Goal: Task Accomplishment & Management: Manage account settings

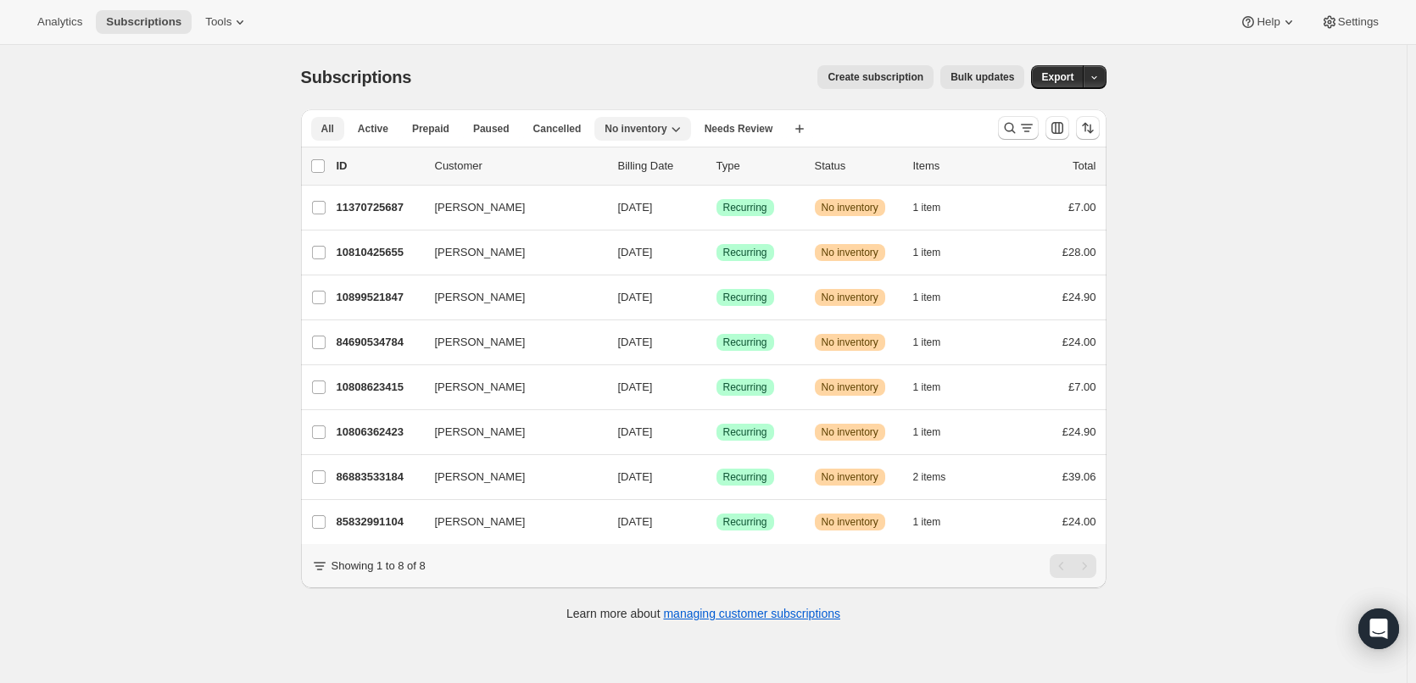
click at [327, 129] on span "All" at bounding box center [327, 129] width 13 height 14
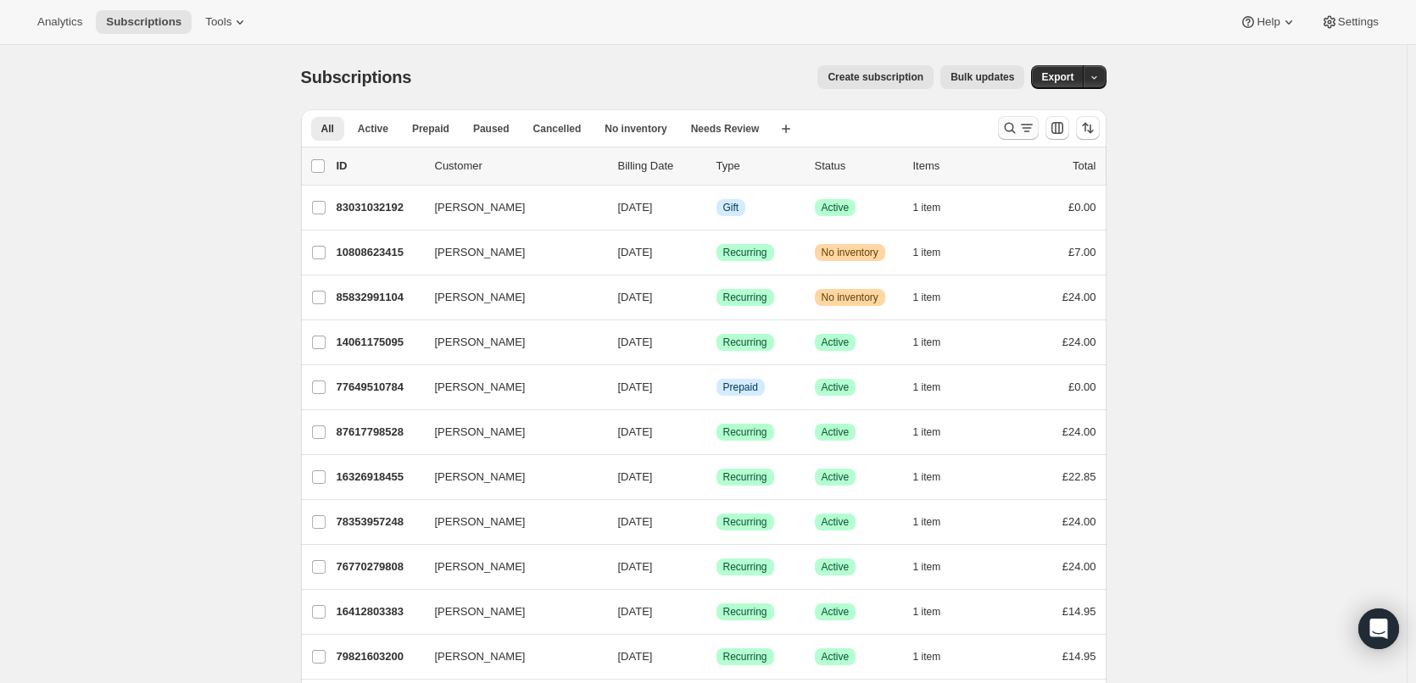
click at [1025, 131] on icon "Search and filter results" at bounding box center [1026, 128] width 17 height 17
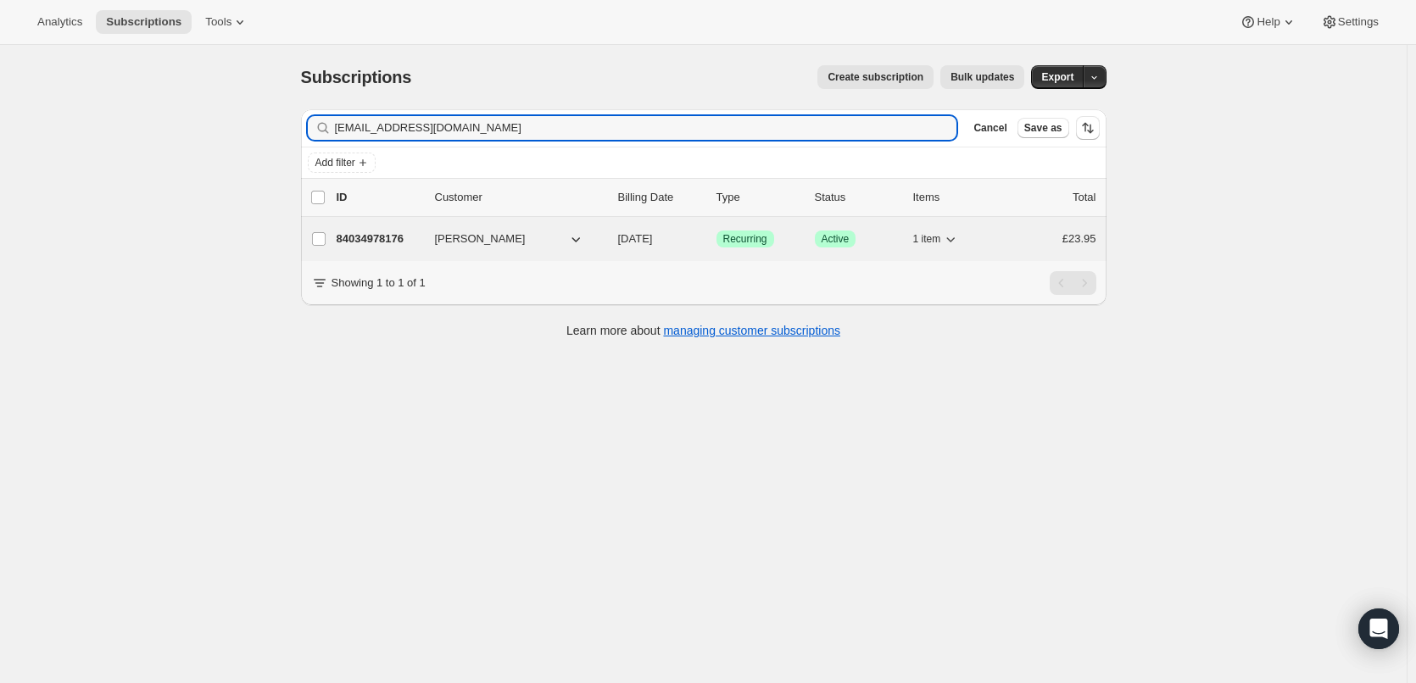
type input "mick@pyglet.com"
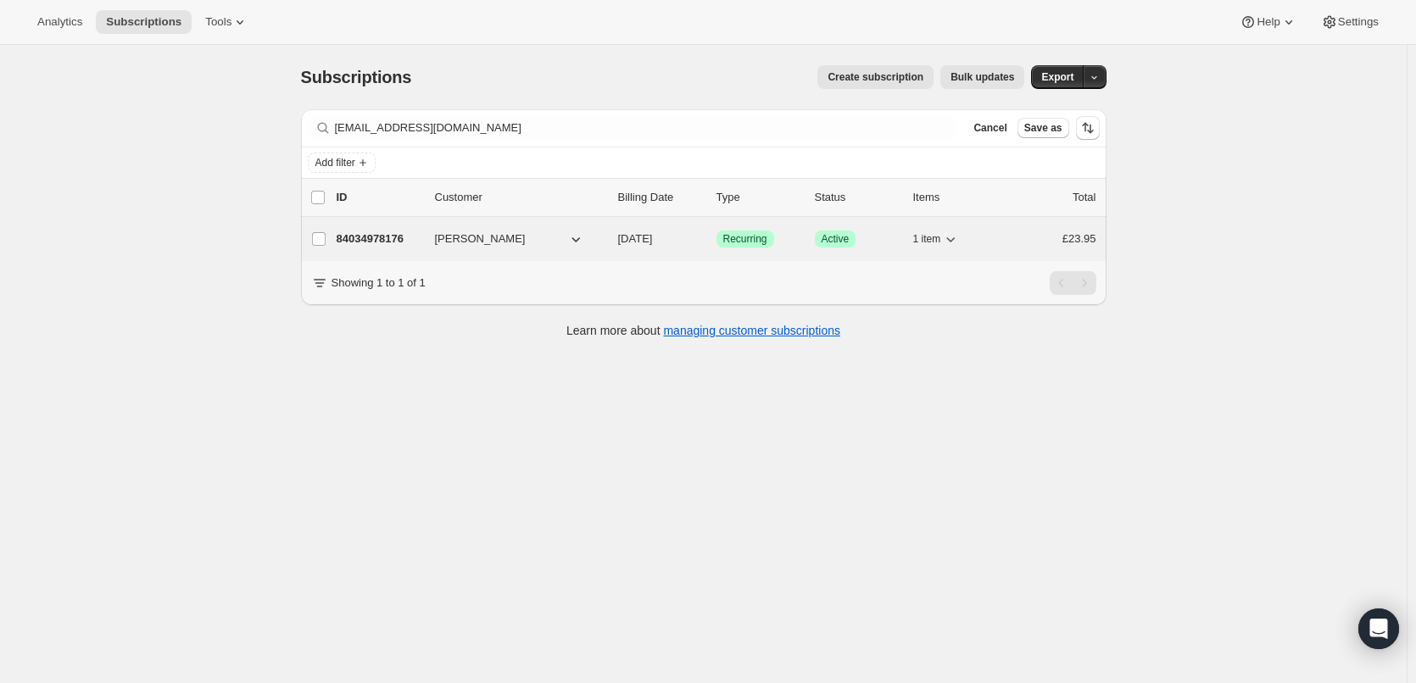
click at [364, 234] on p "84034978176" at bounding box center [379, 239] width 85 height 17
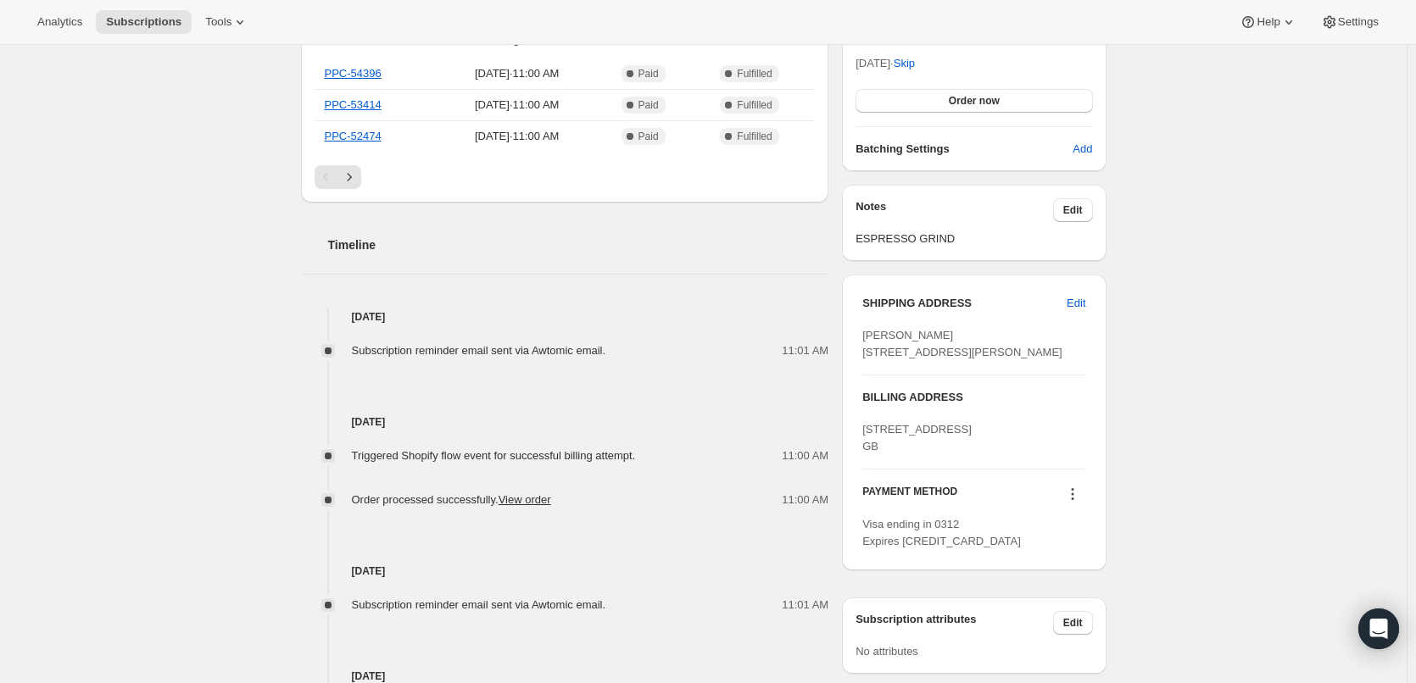
scroll to position [509, 0]
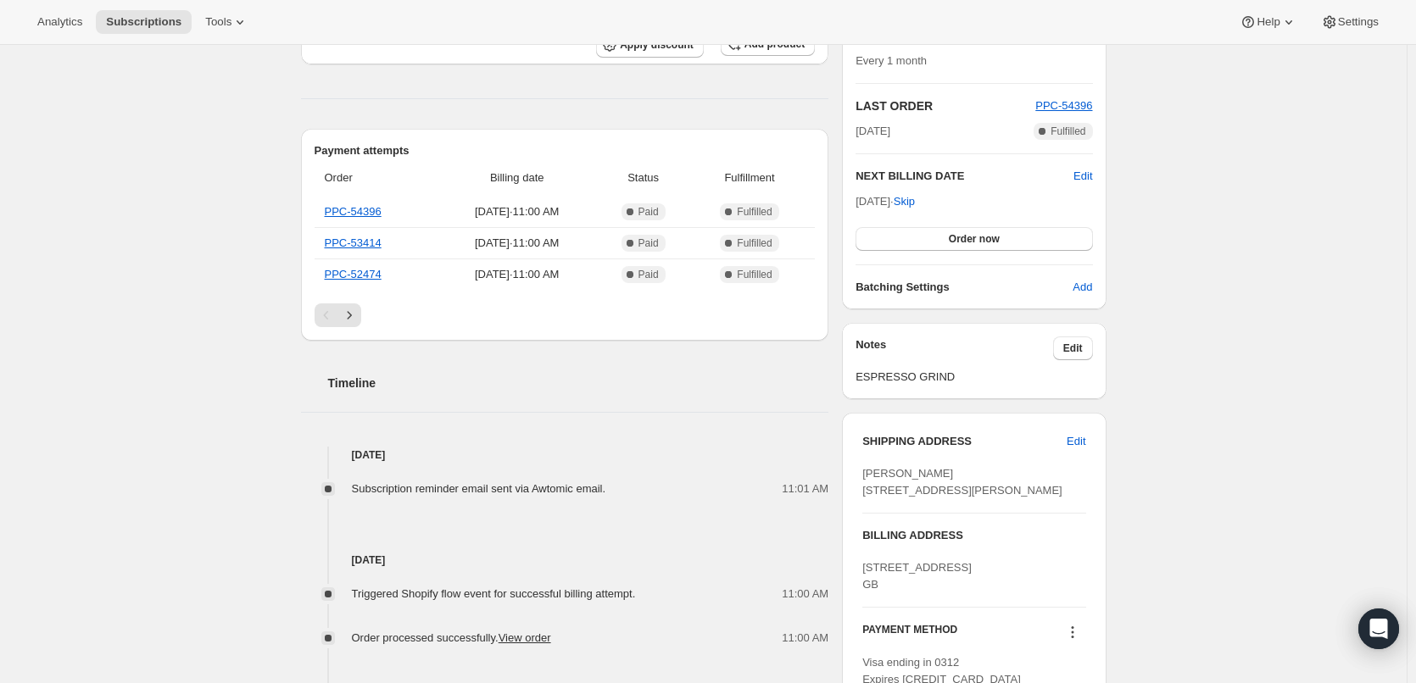
scroll to position [424, 0]
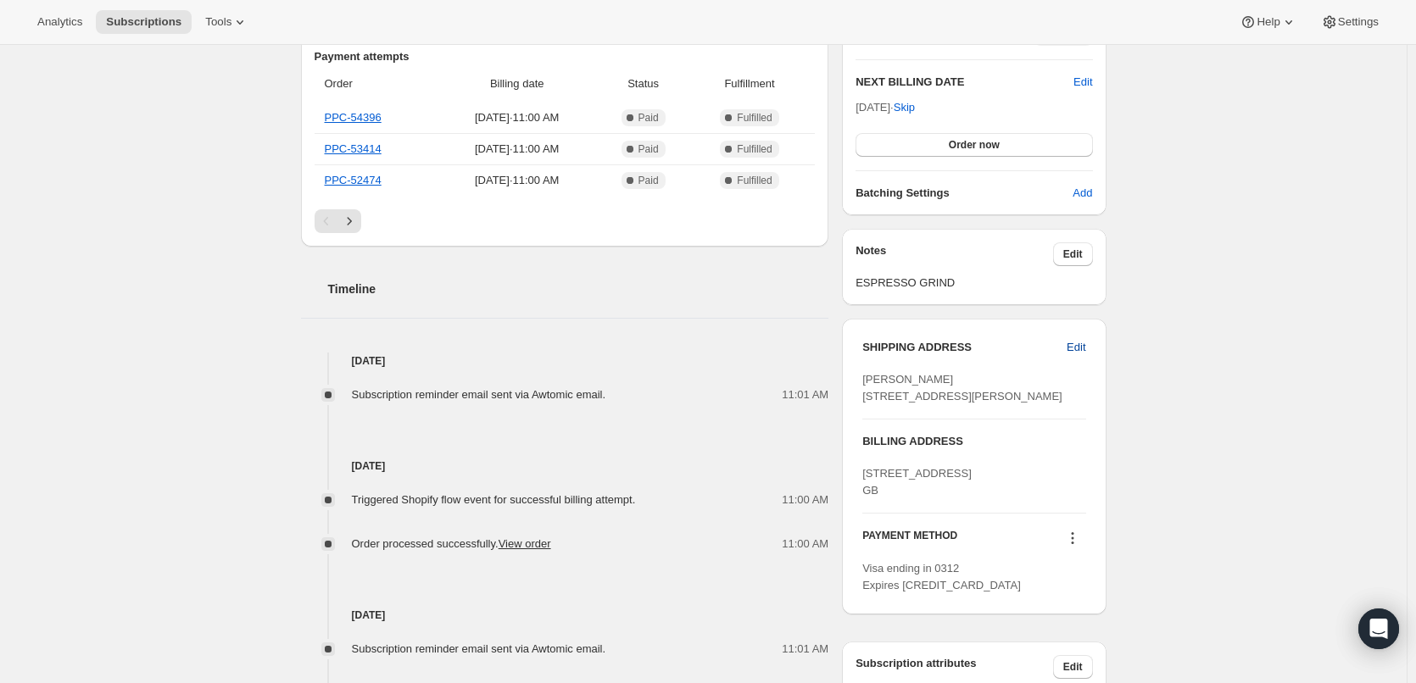
click at [1084, 353] on span "Edit" at bounding box center [1076, 347] width 19 height 17
select select "[GEOGRAPHIC_DATA]"
select select "ENG"
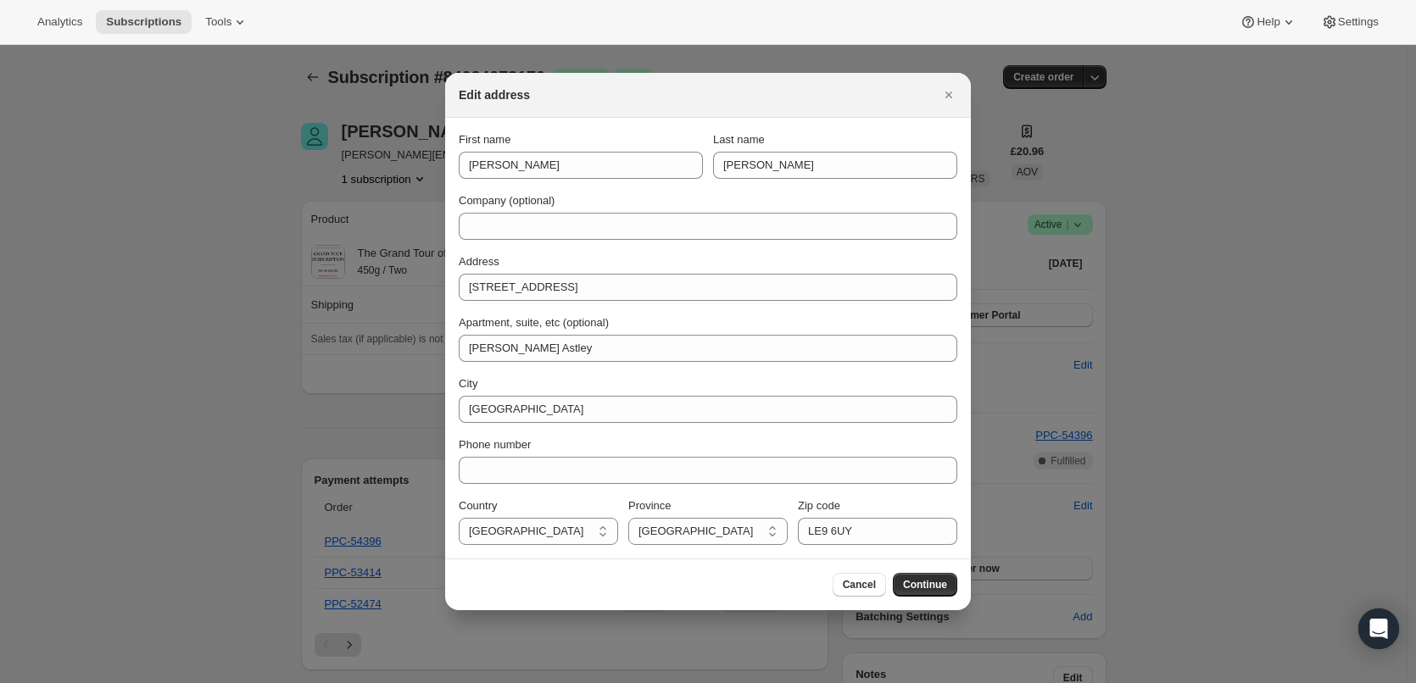
scroll to position [0, 0]
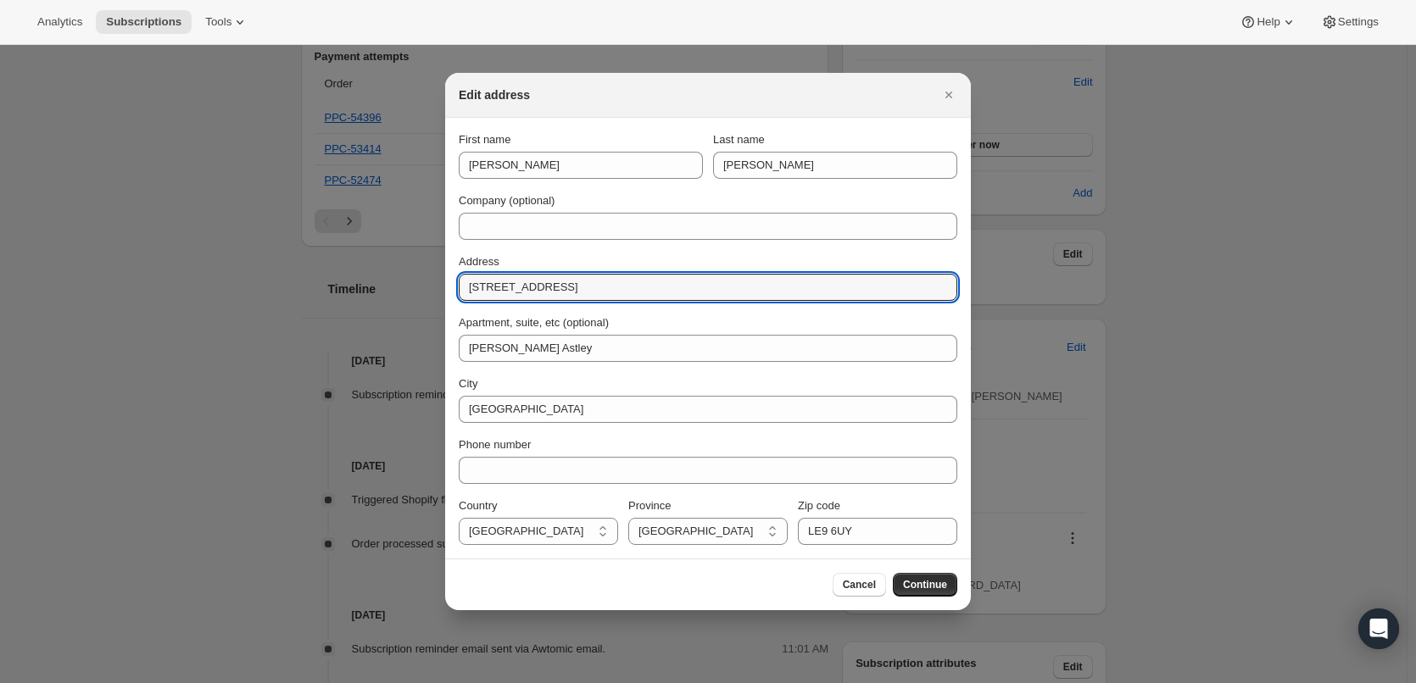
drag, startPoint x: 594, startPoint y: 293, endPoint x: 414, endPoint y: 297, distance: 180.7
type input "[STREET_ADDRESS][PERSON_NAME]"
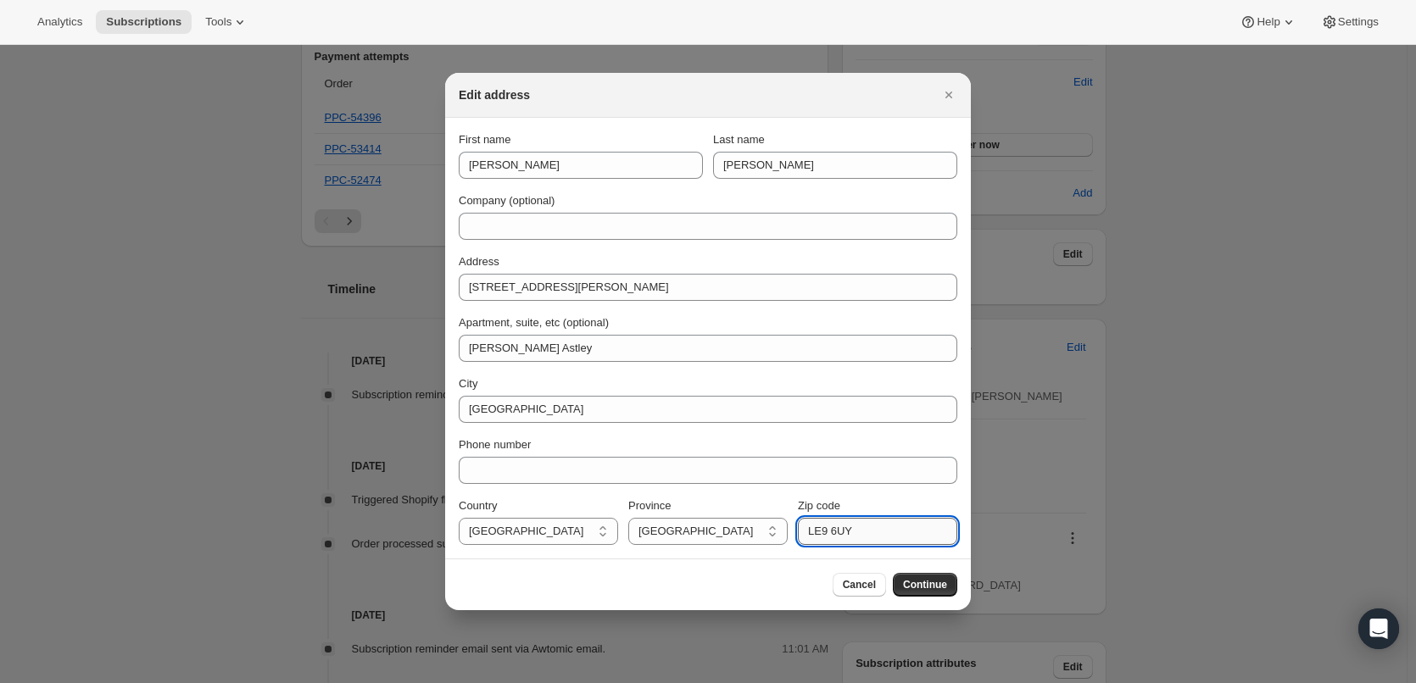
click at [847, 530] on input "LE9 6UY" at bounding box center [877, 531] width 159 height 27
type input "LE9 6HH"
click at [936, 587] on span "Continue" at bounding box center [925, 585] width 44 height 14
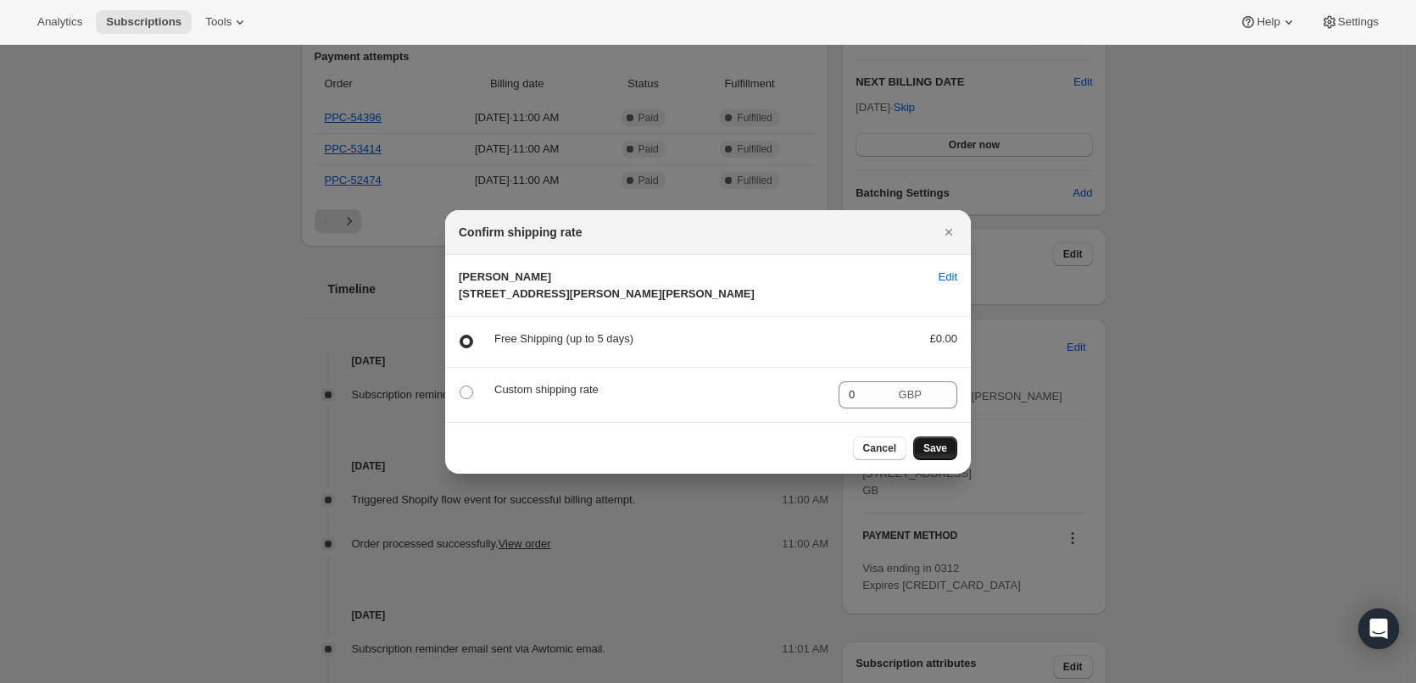
click at [945, 455] on span "Save" at bounding box center [935, 449] width 24 height 14
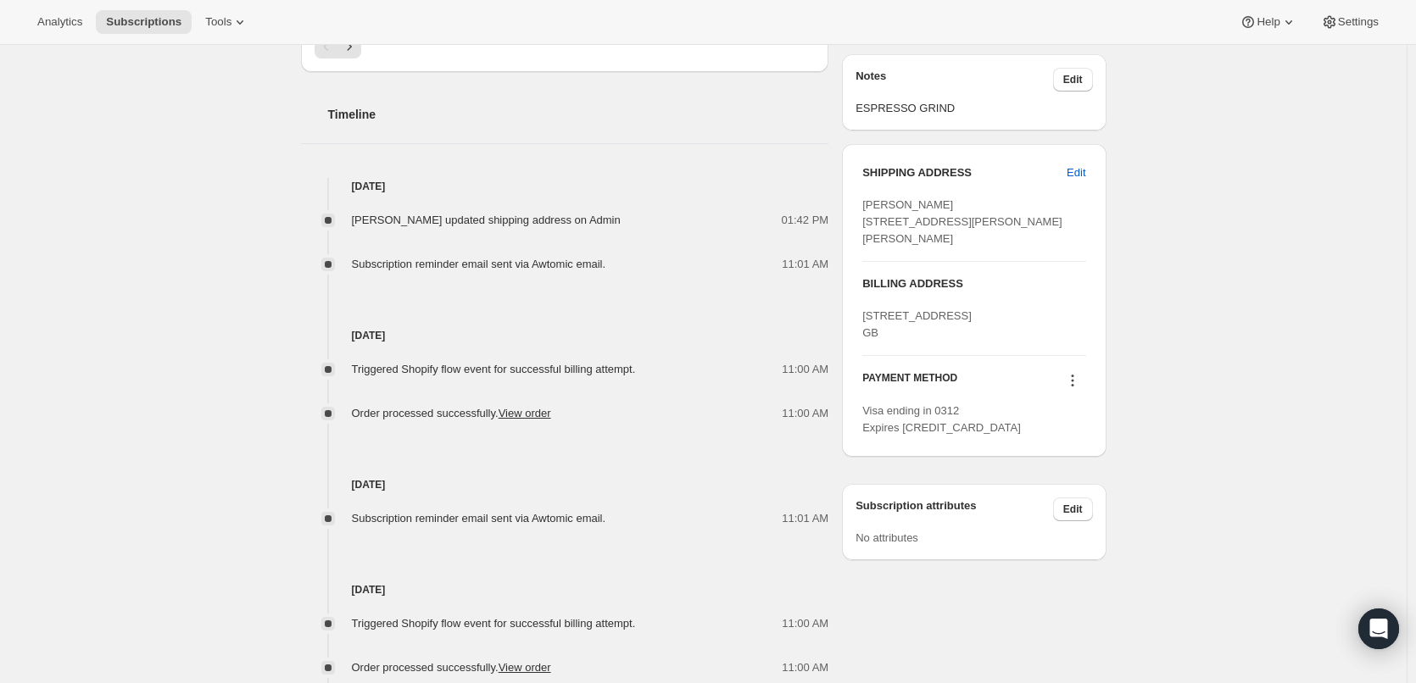
scroll to position [678, 0]
click at [1074, 387] on icon at bounding box center [1072, 379] width 17 height 17
click at [1080, 516] on span "Add credit card" at bounding box center [1054, 519] width 74 height 13
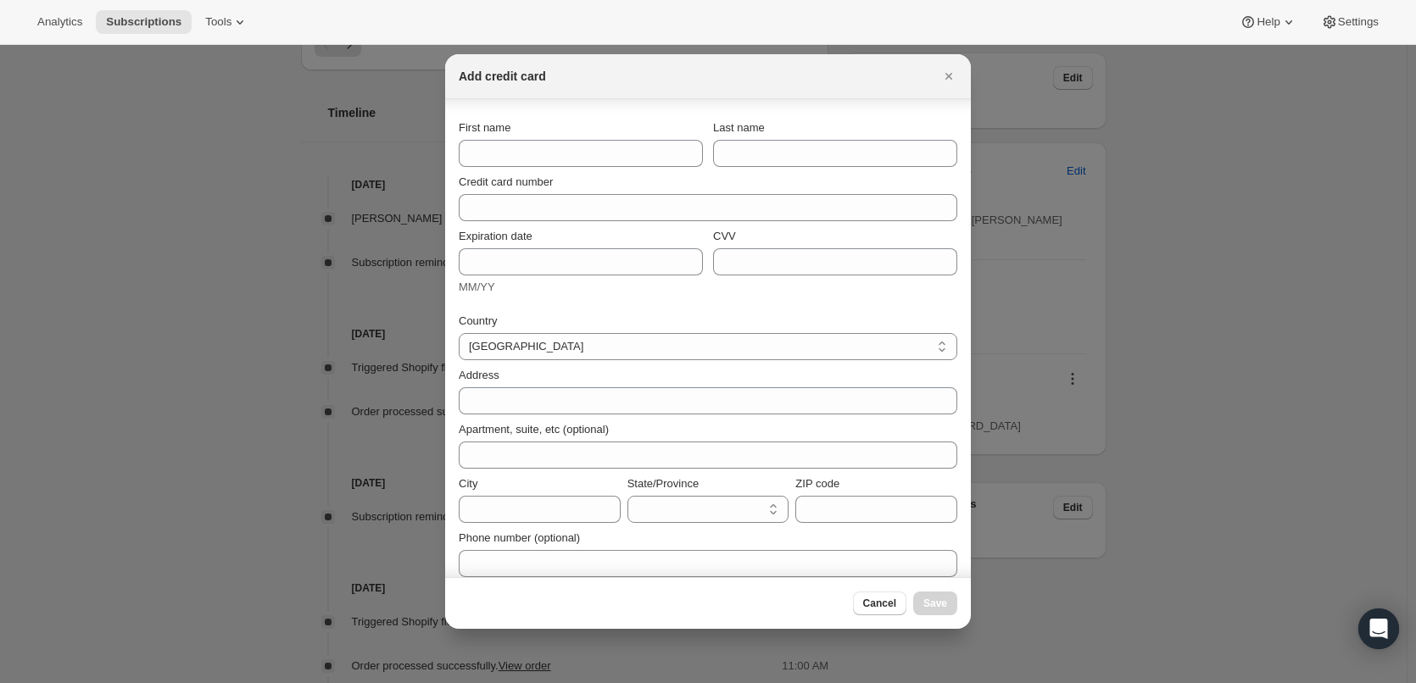
scroll to position [14, 0]
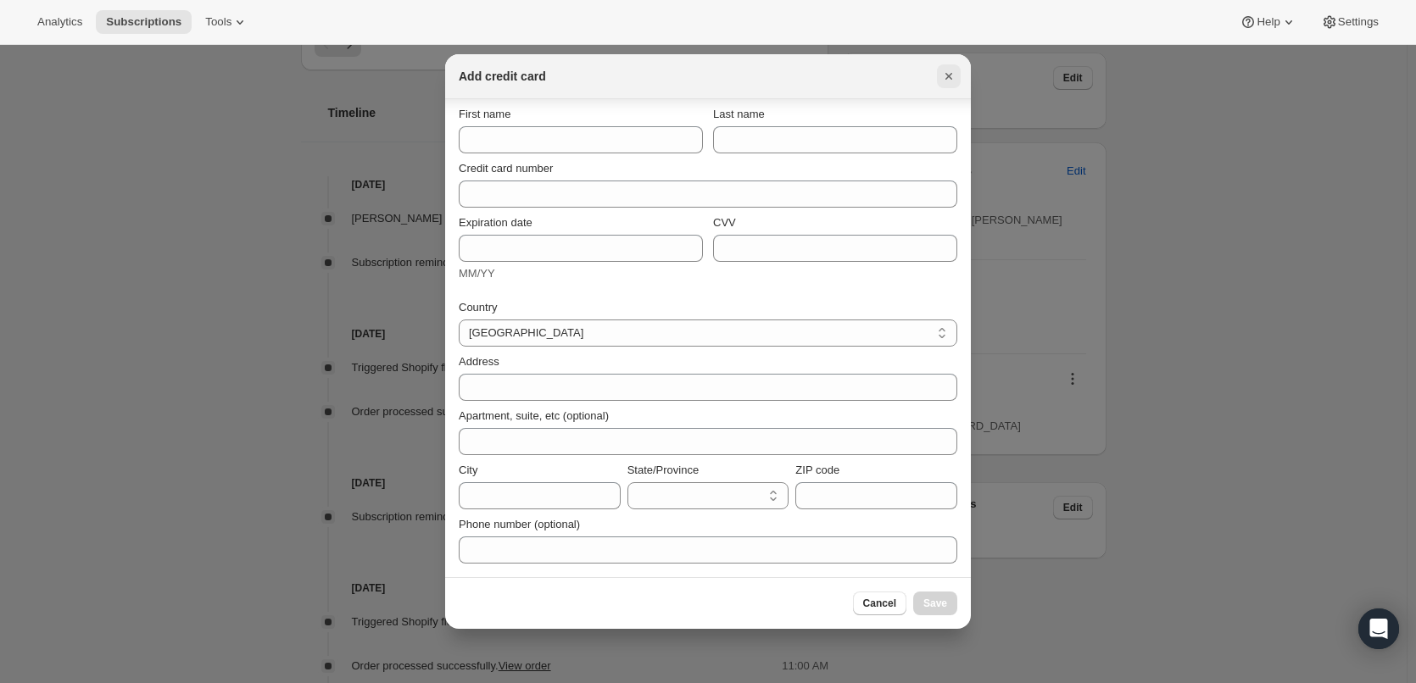
click at [940, 75] on icon "Close" at bounding box center [948, 76] width 17 height 17
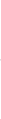
scroll to position [678, 0]
